Goal: Transaction & Acquisition: Book appointment/travel/reservation

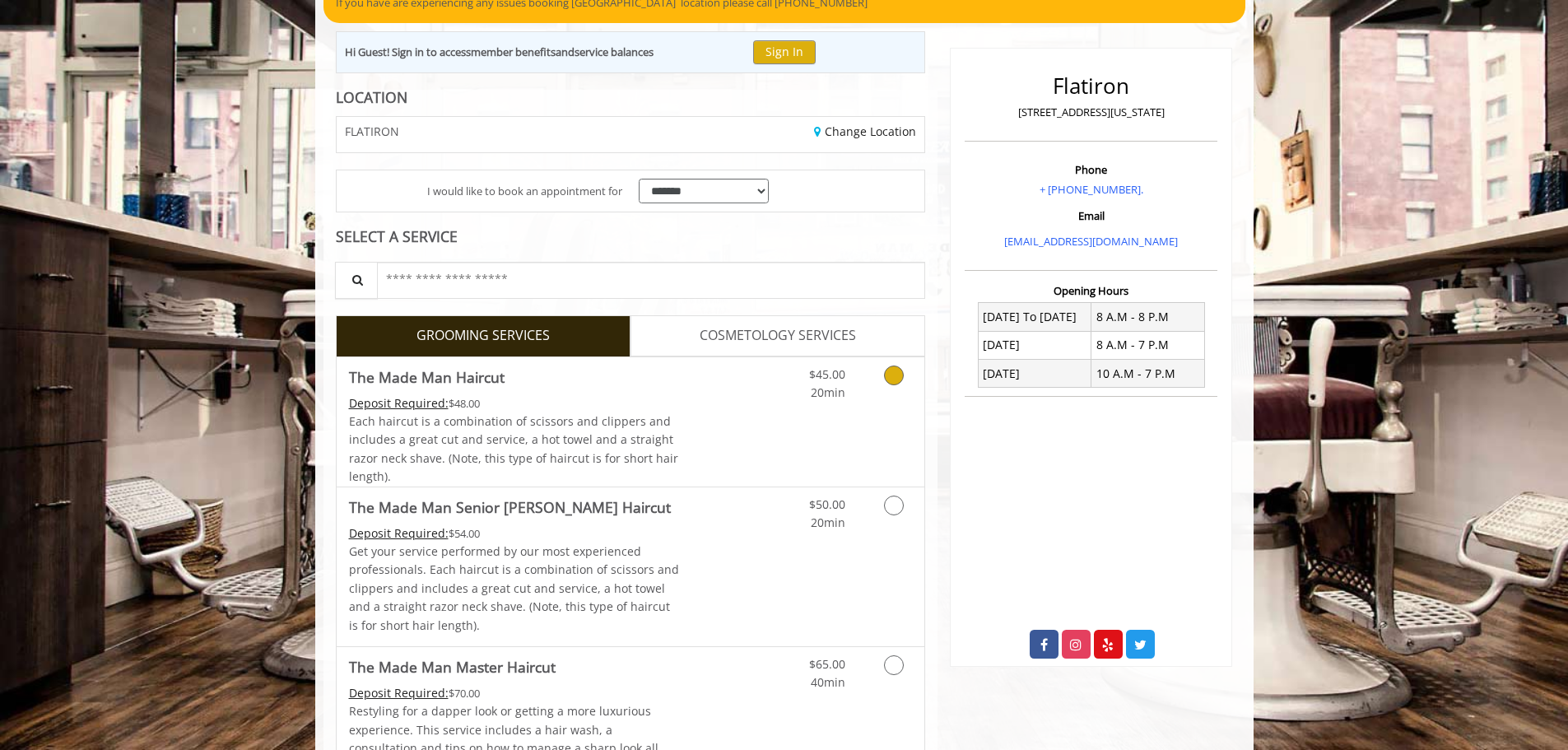
click at [638, 396] on div "Deposit Required: $48.00" at bounding box center [514, 403] width 331 height 18
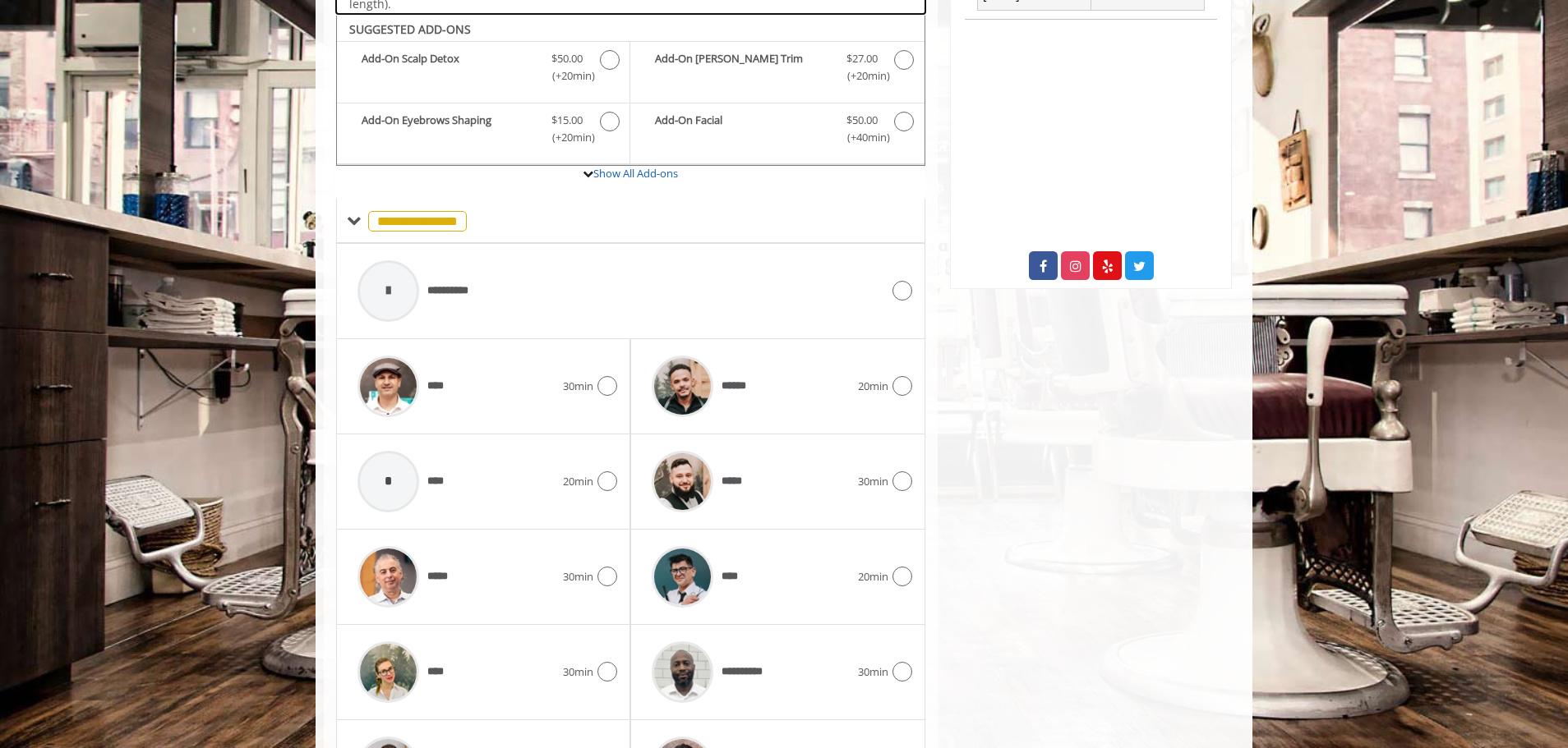
scroll to position [555, 0]
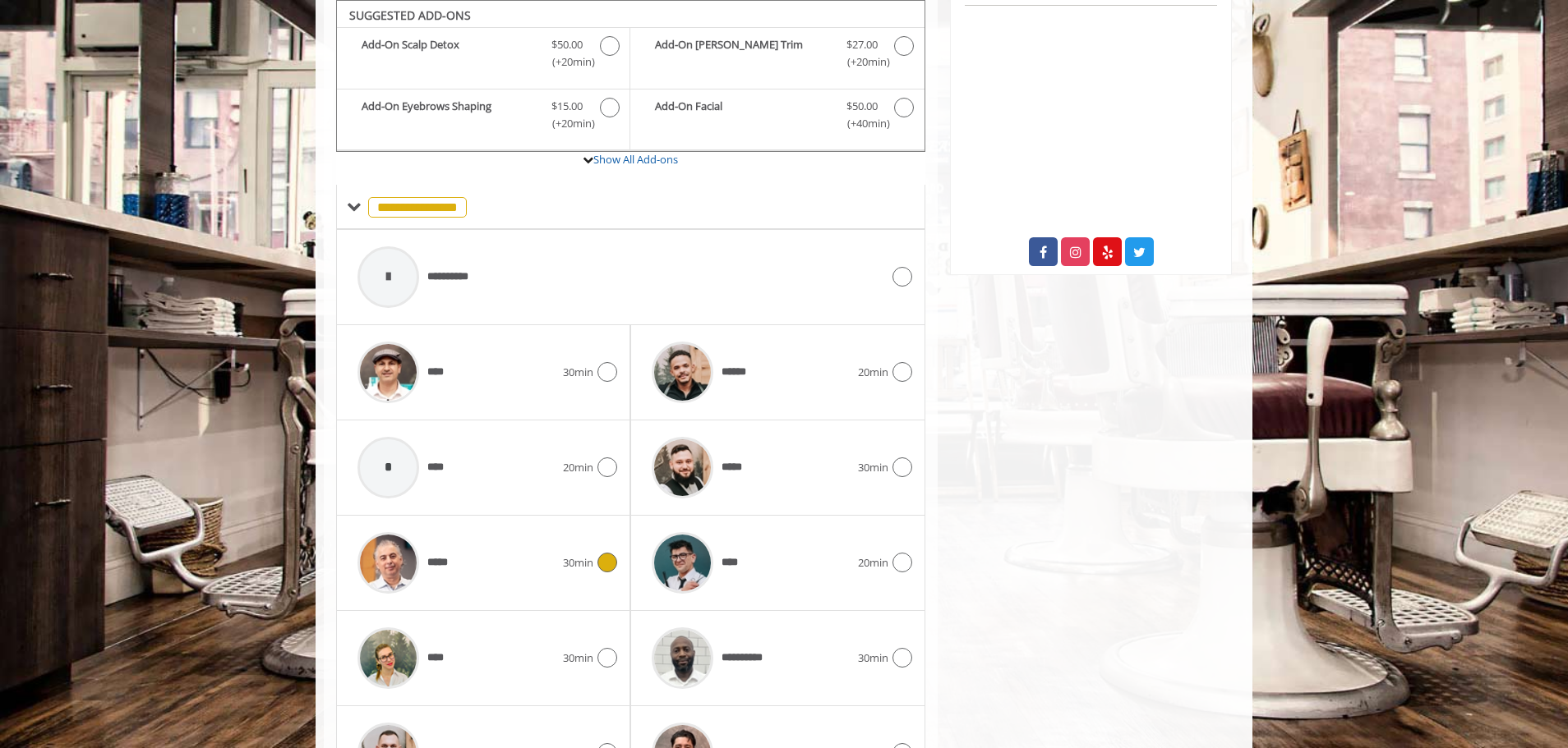
click at [459, 596] on div "*****" at bounding box center [456, 563] width 214 height 78
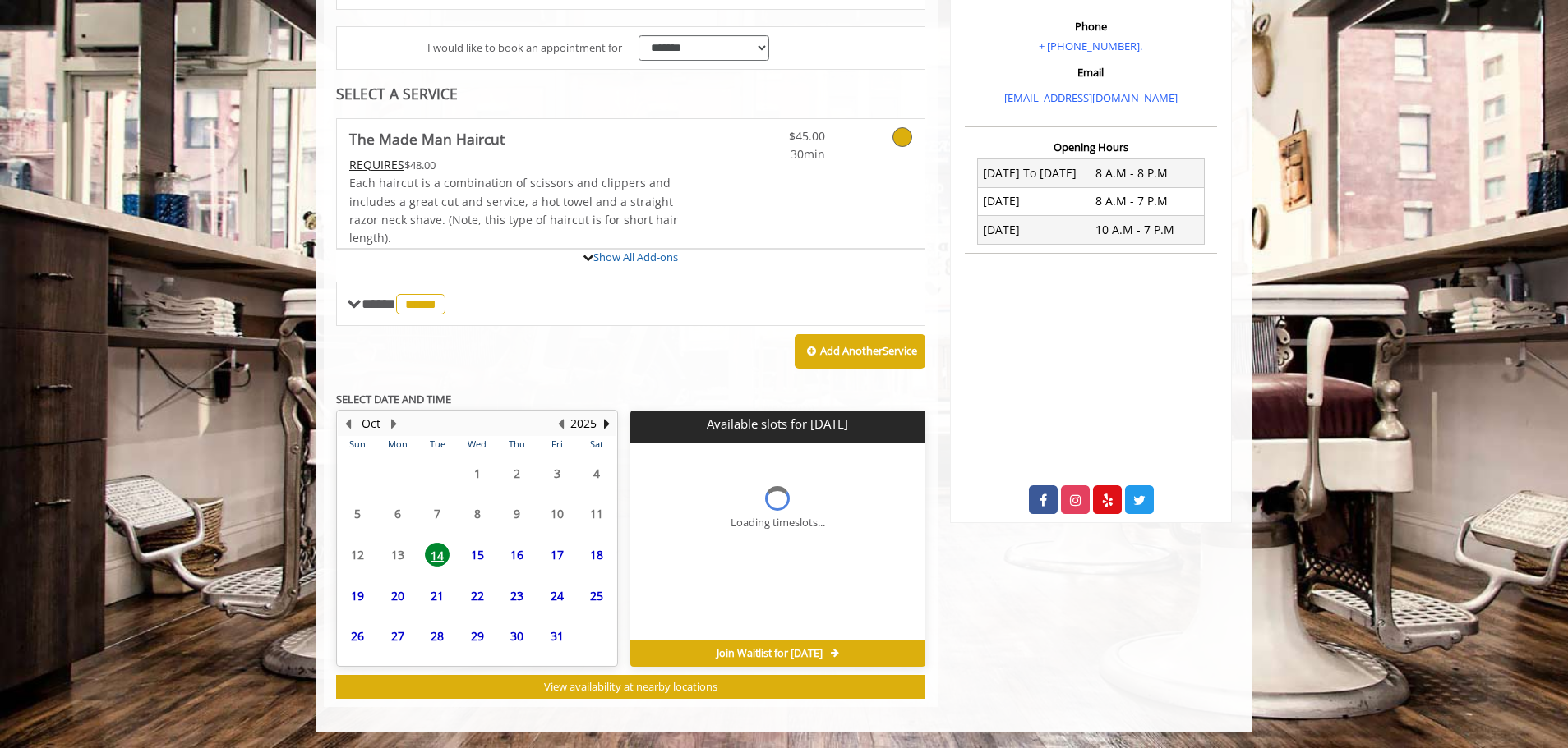
scroll to position [458, 0]
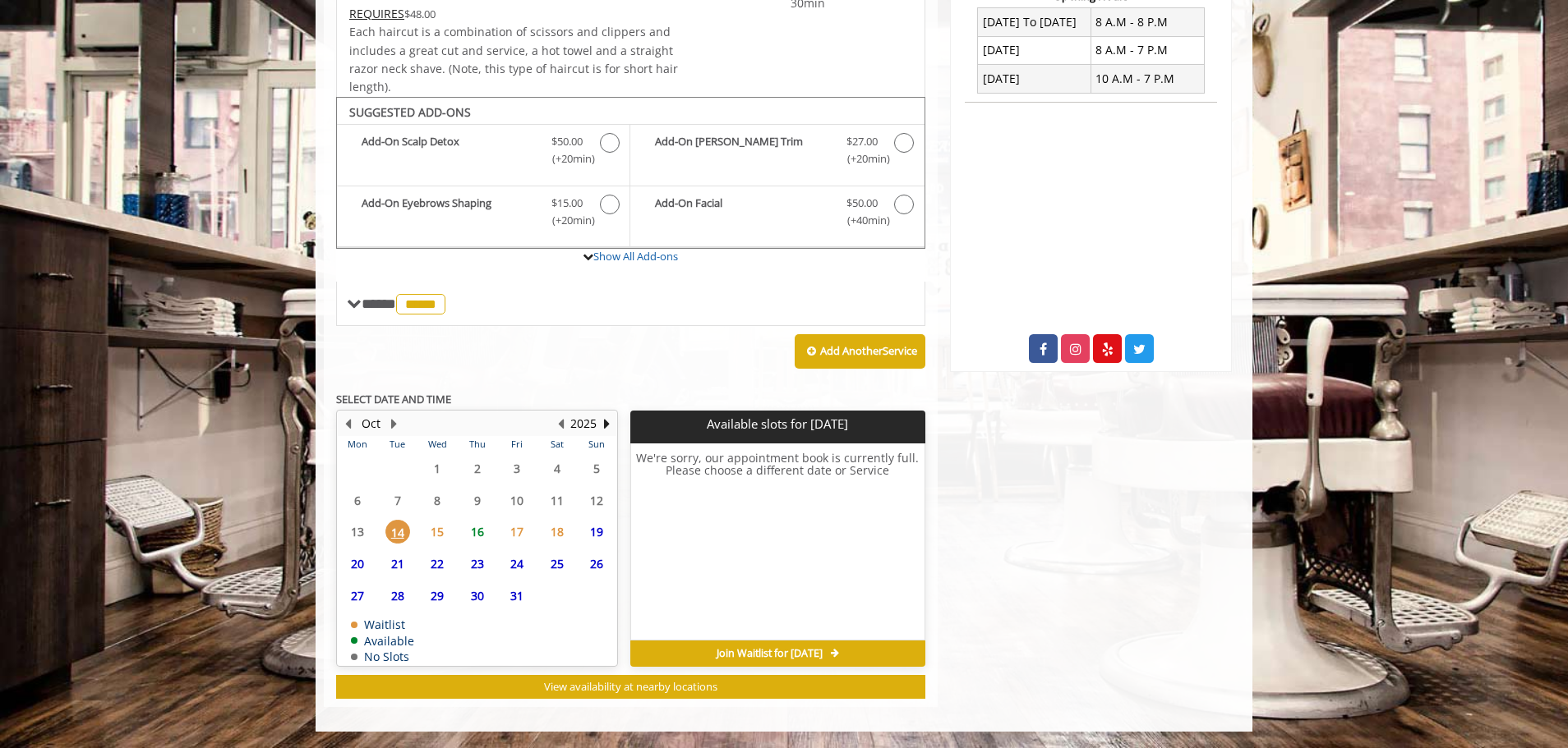
click at [483, 525] on span "16" at bounding box center [477, 531] width 25 height 24
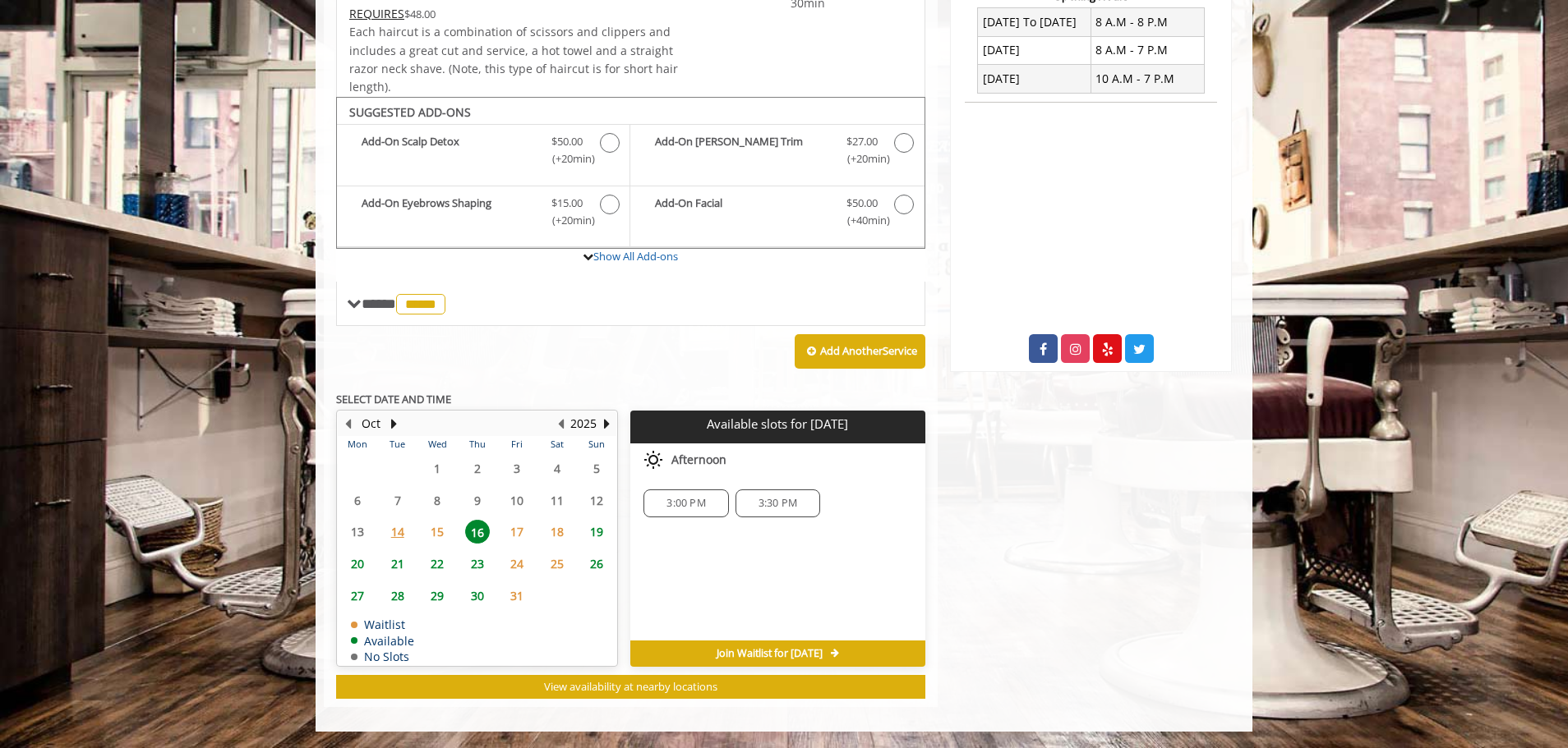
click at [594, 528] on span "19" at bounding box center [596, 531] width 25 height 24
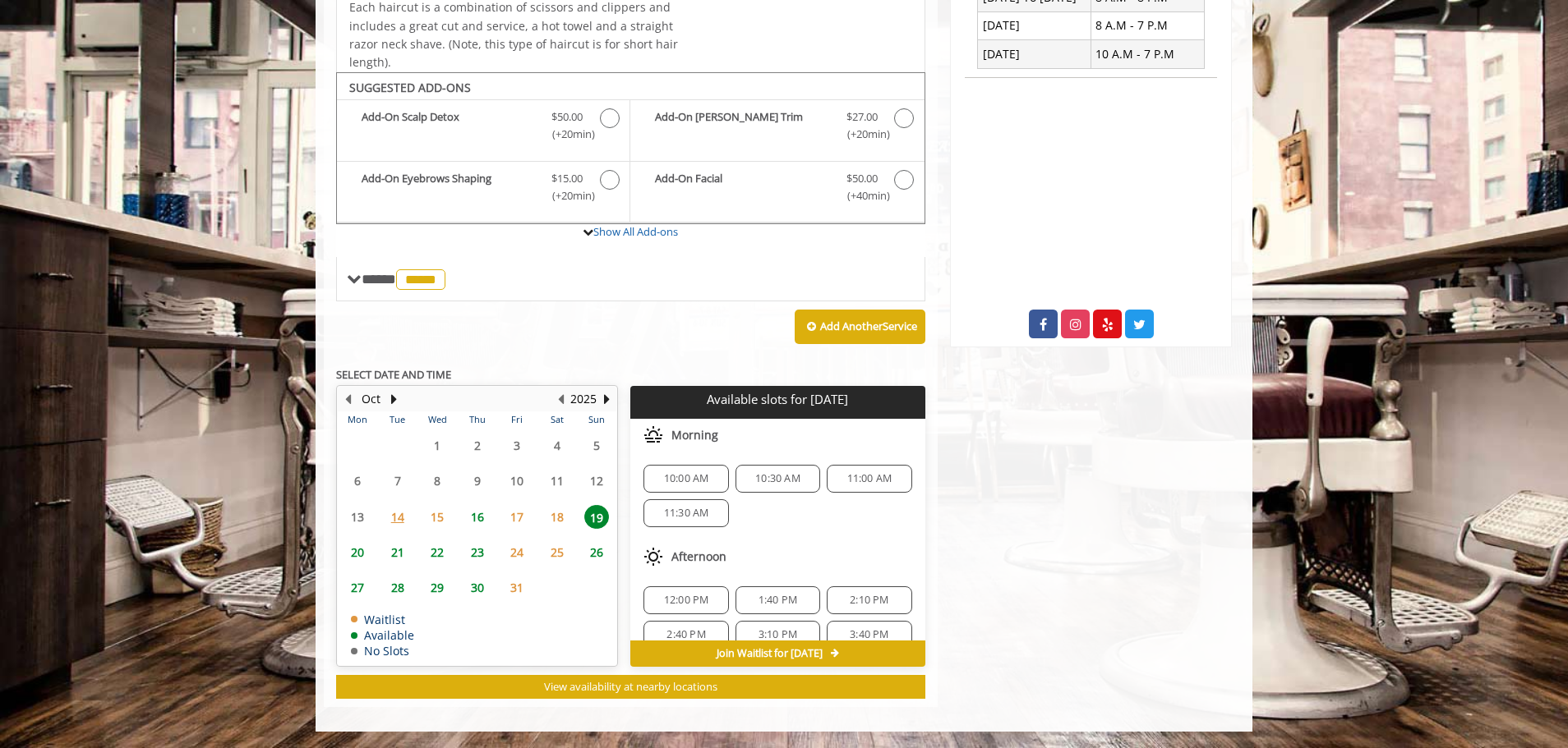
click at [427, 556] on span "22" at bounding box center [437, 552] width 25 height 24
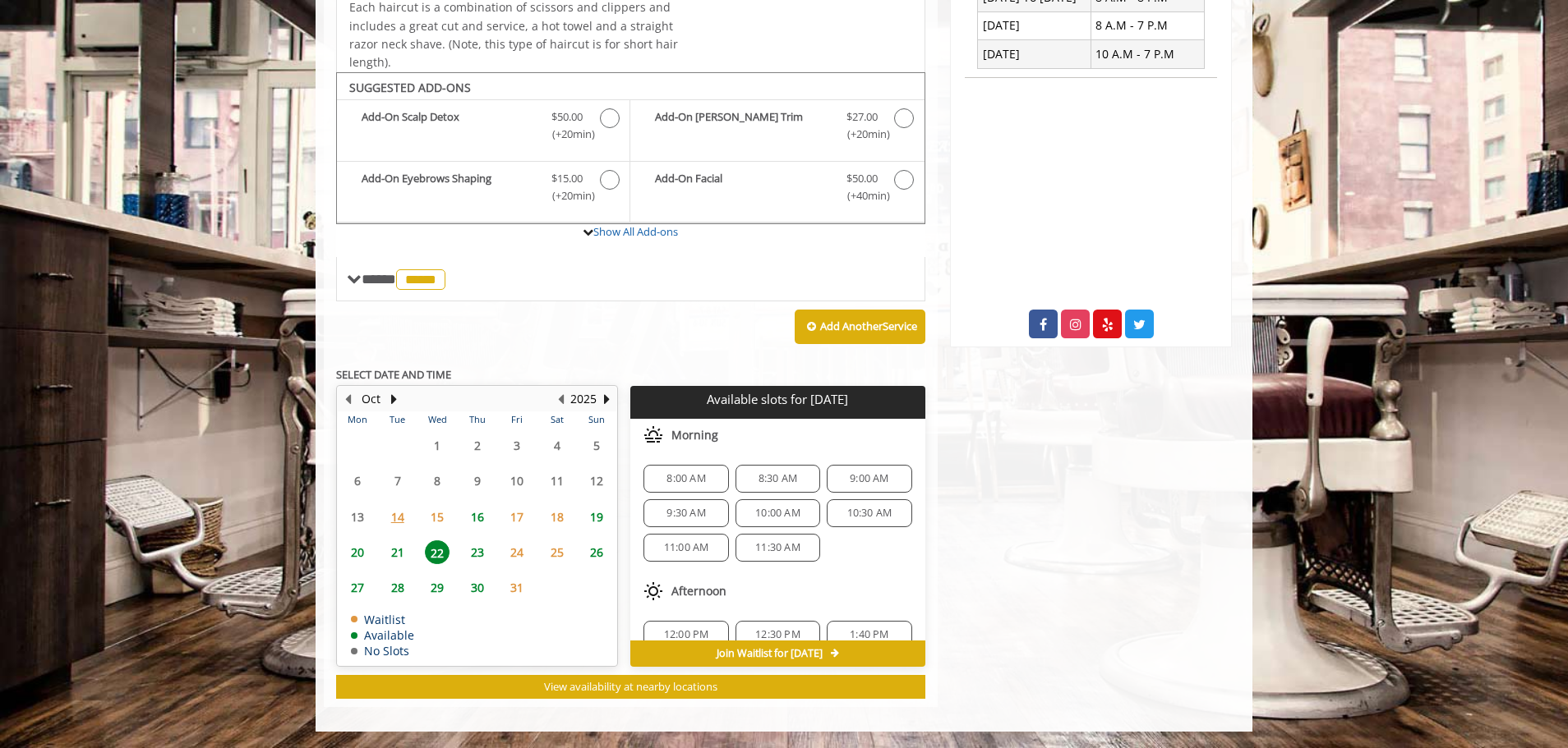
click at [599, 519] on span "19" at bounding box center [596, 516] width 25 height 24
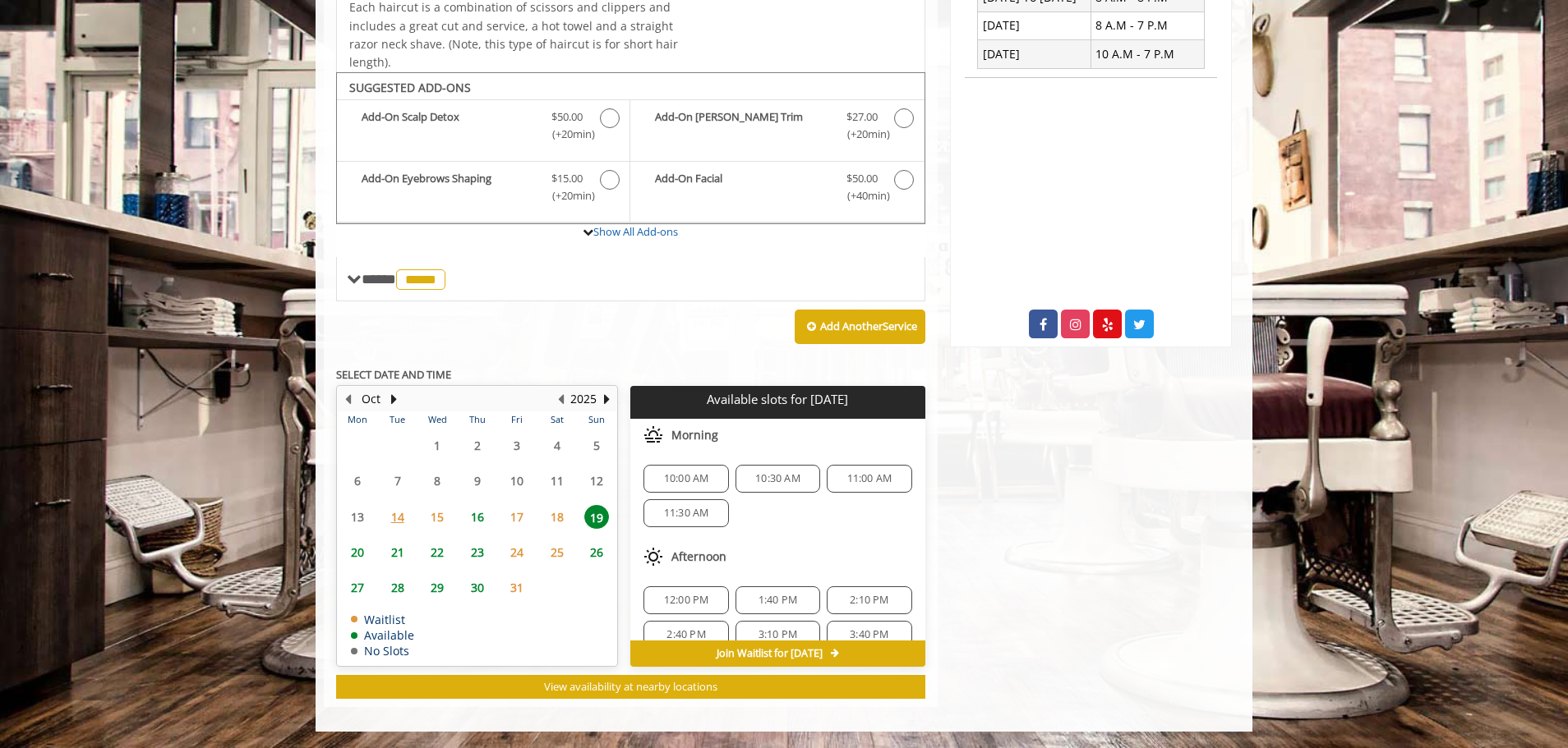
click at [485, 514] on span "16" at bounding box center [477, 516] width 25 height 24
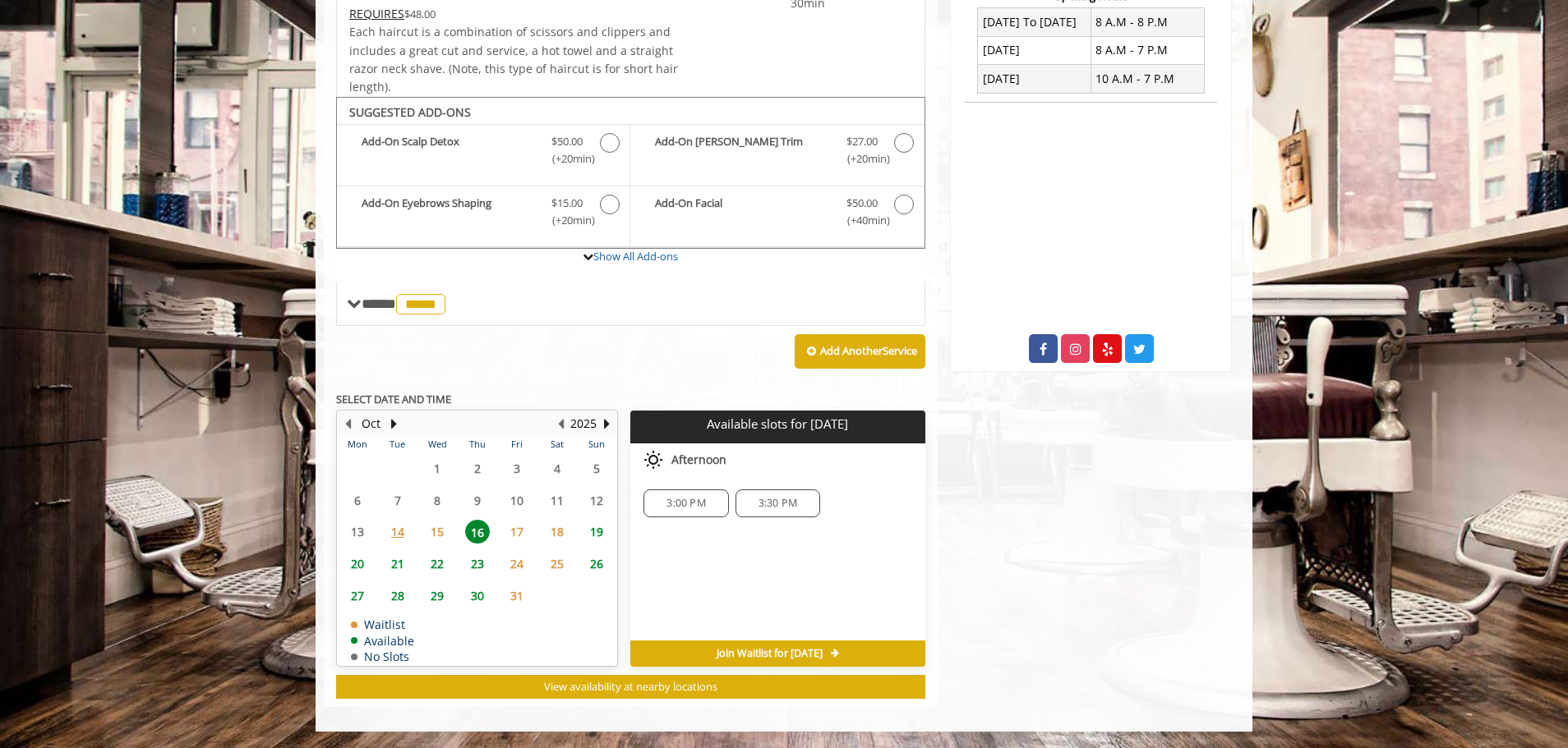
click at [584, 534] on span "19" at bounding box center [596, 531] width 25 height 24
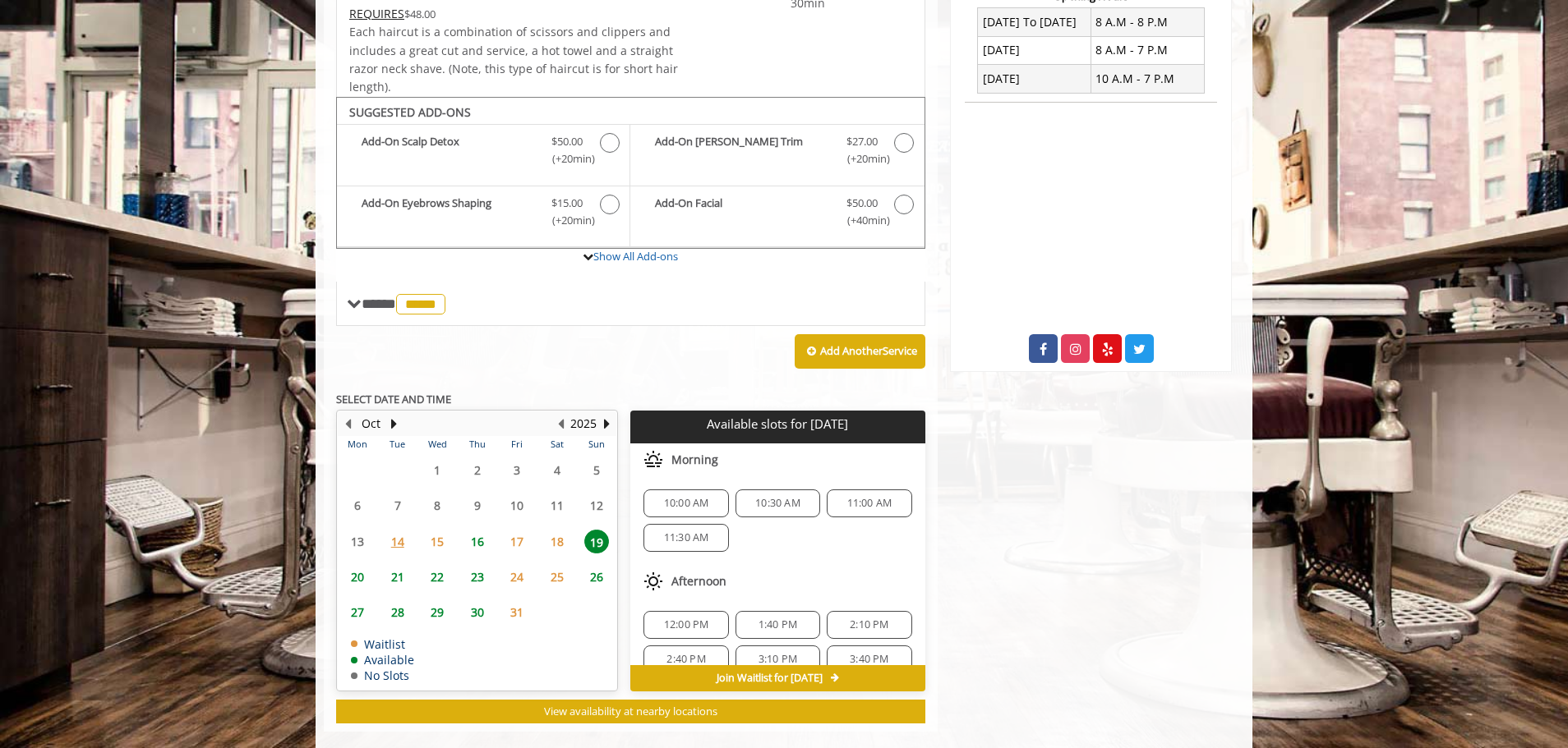
scroll to position [483, 0]
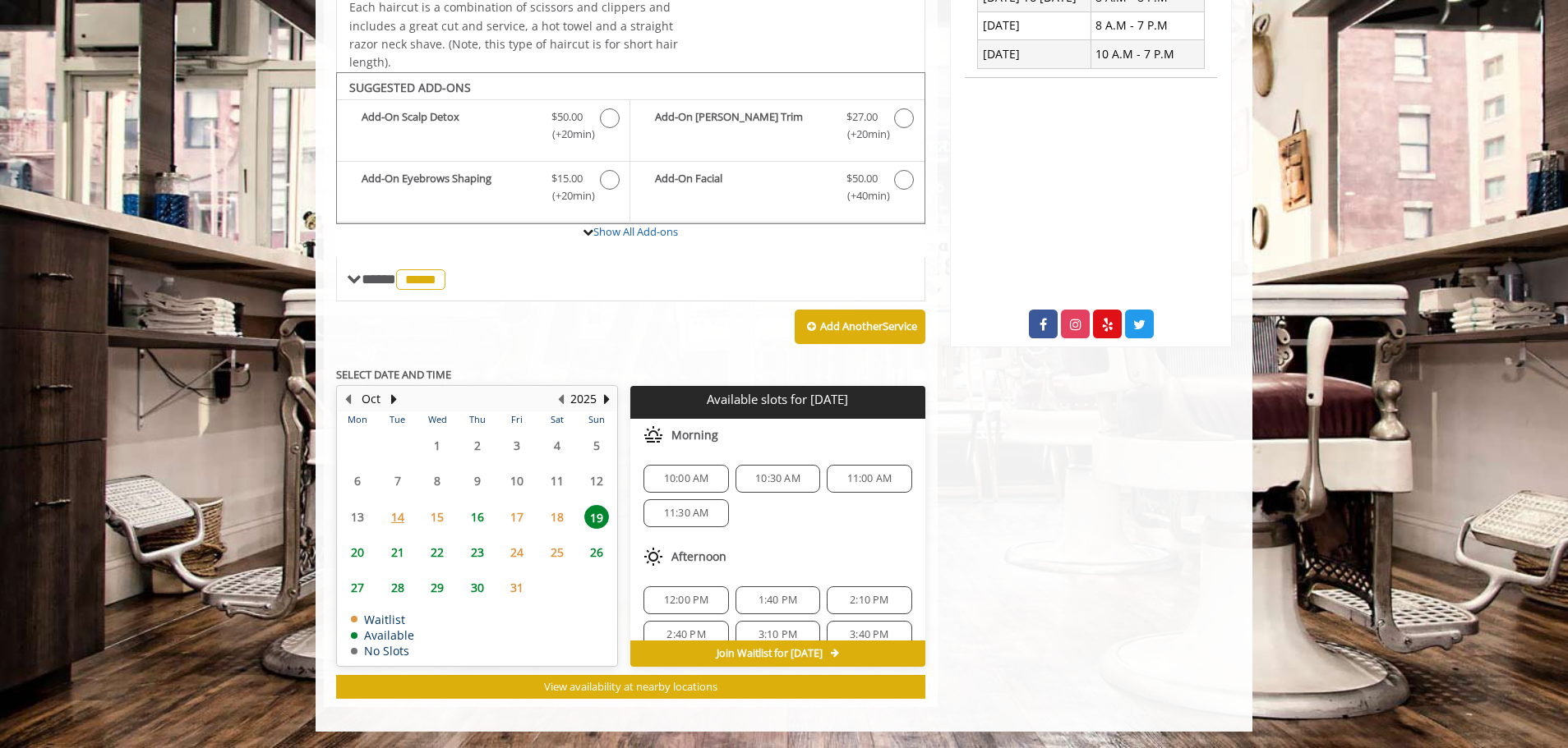
click at [475, 521] on span "16" at bounding box center [477, 516] width 25 height 24
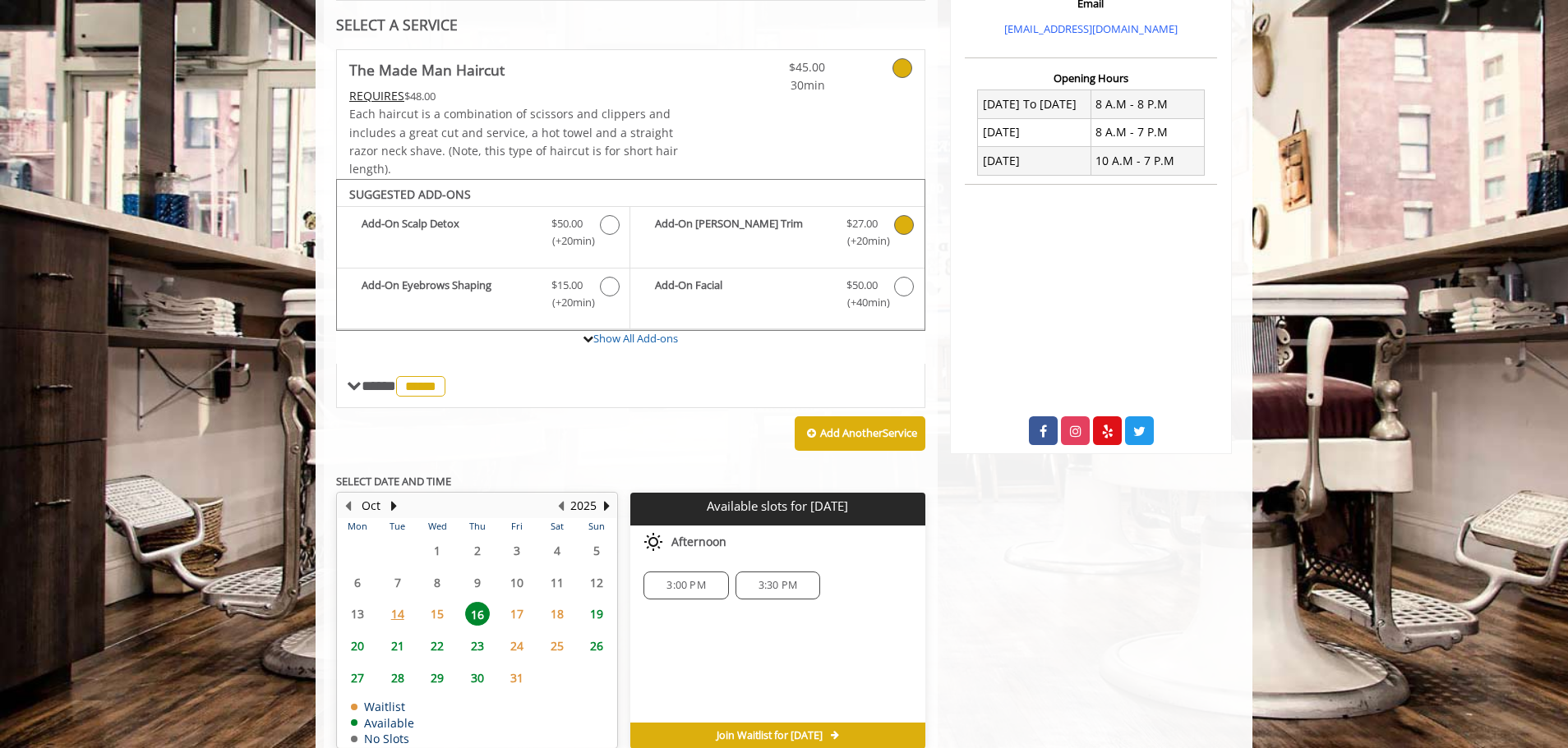
scroll to position [458, 0]
